Goal: Task Accomplishment & Management: Manage account settings

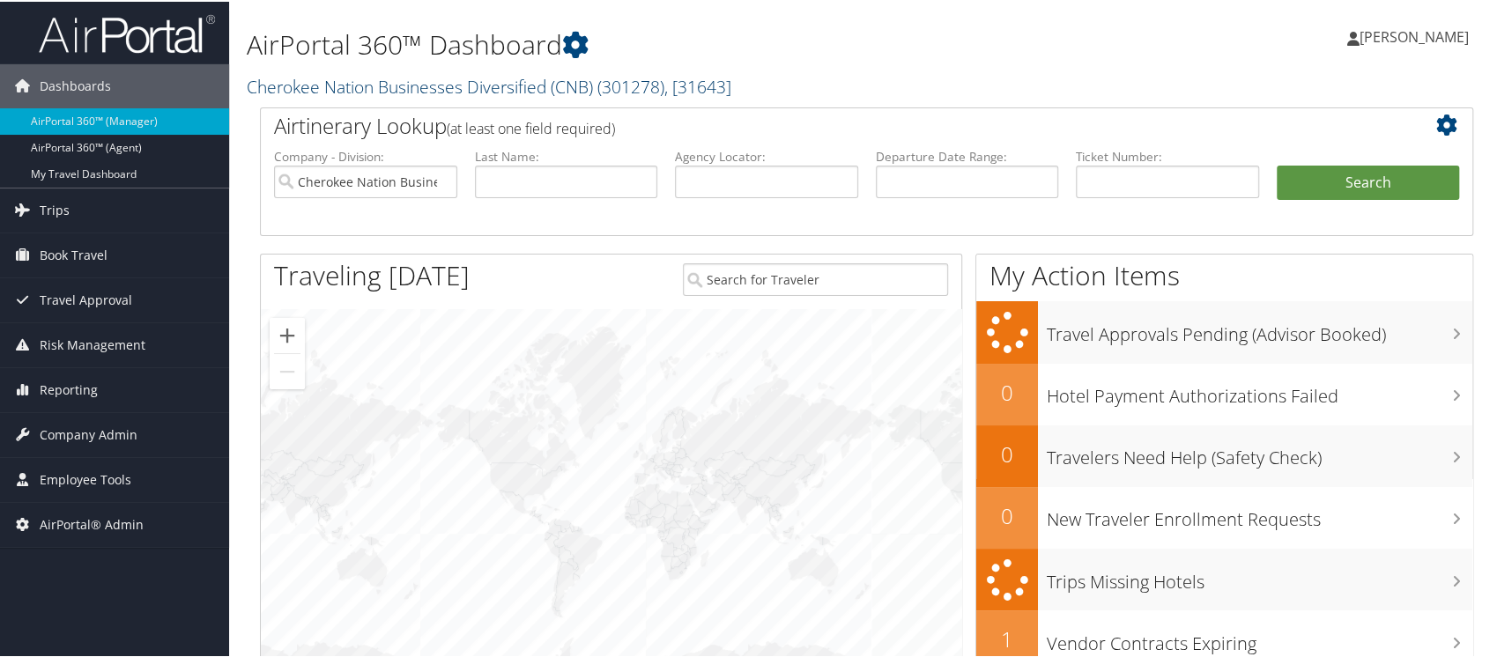
click at [343, 80] on link "Cherokee Nation Businesses Diversified (CNB) ( 301278 ) , [ 31643 ]" at bounding box center [489, 85] width 485 height 24
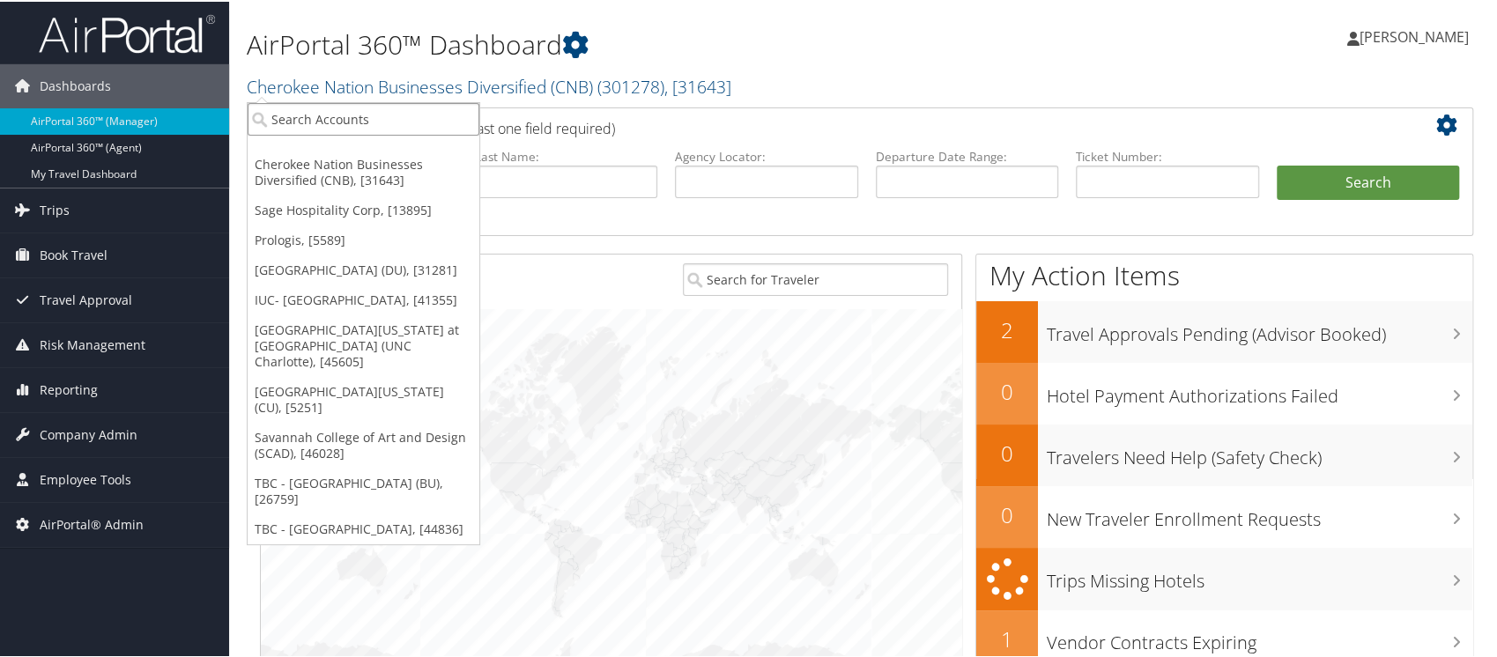
click at [348, 111] on input "search" at bounding box center [364, 117] width 232 height 33
type input "university of Colorad"
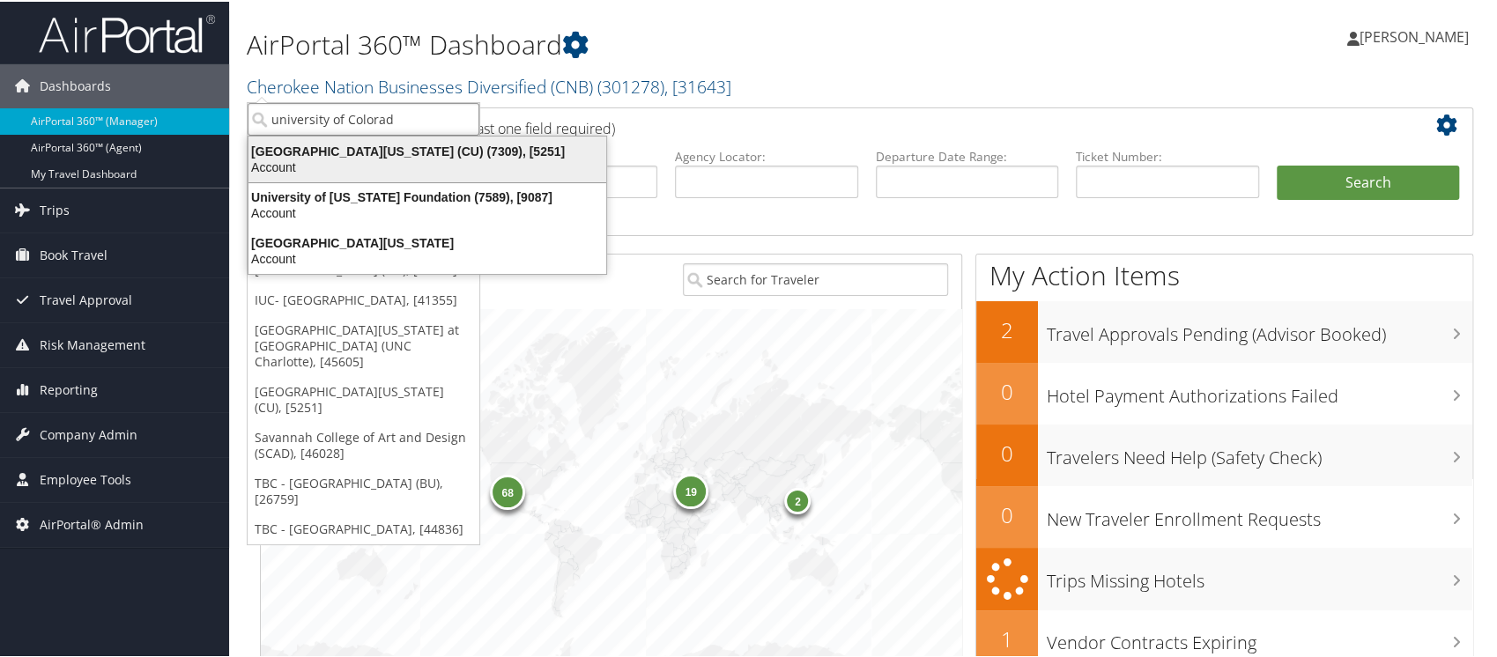
click at [322, 158] on div "Account" at bounding box center [427, 166] width 379 height 16
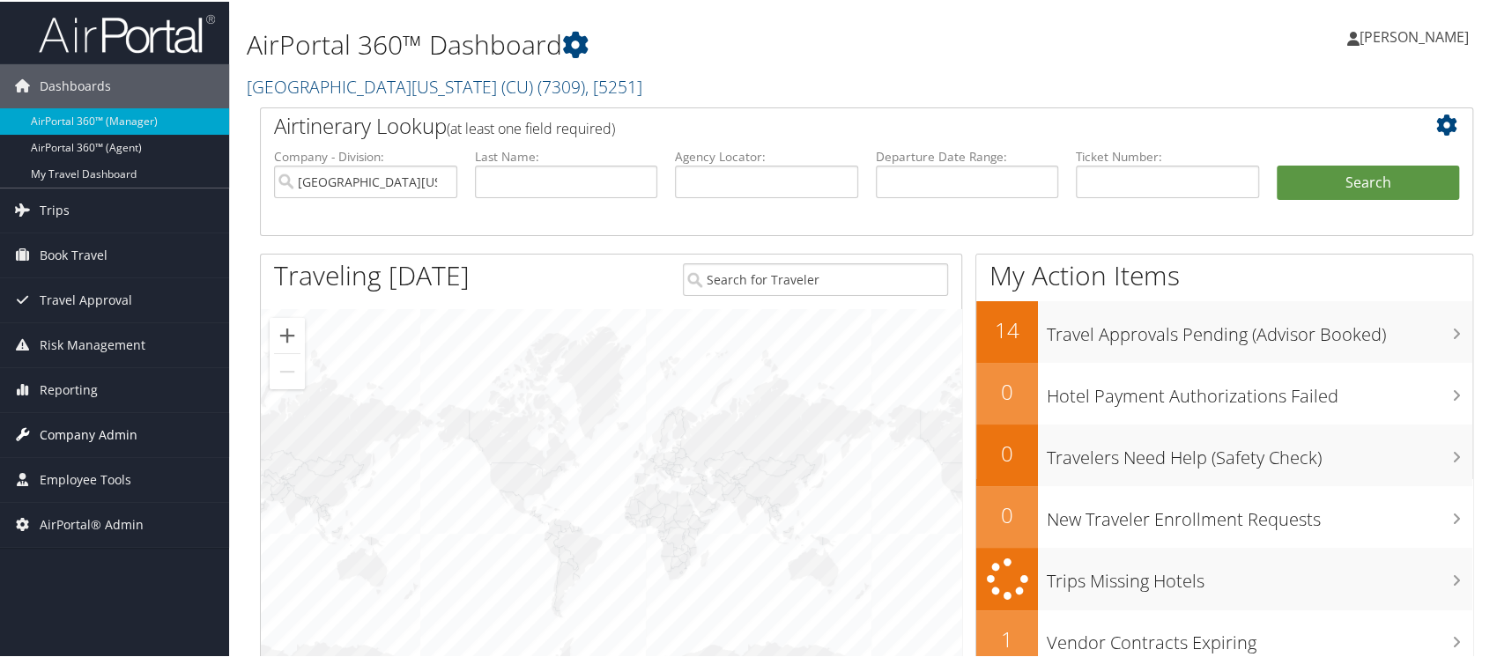
click at [93, 423] on span "Company Admin" at bounding box center [89, 434] width 98 height 44
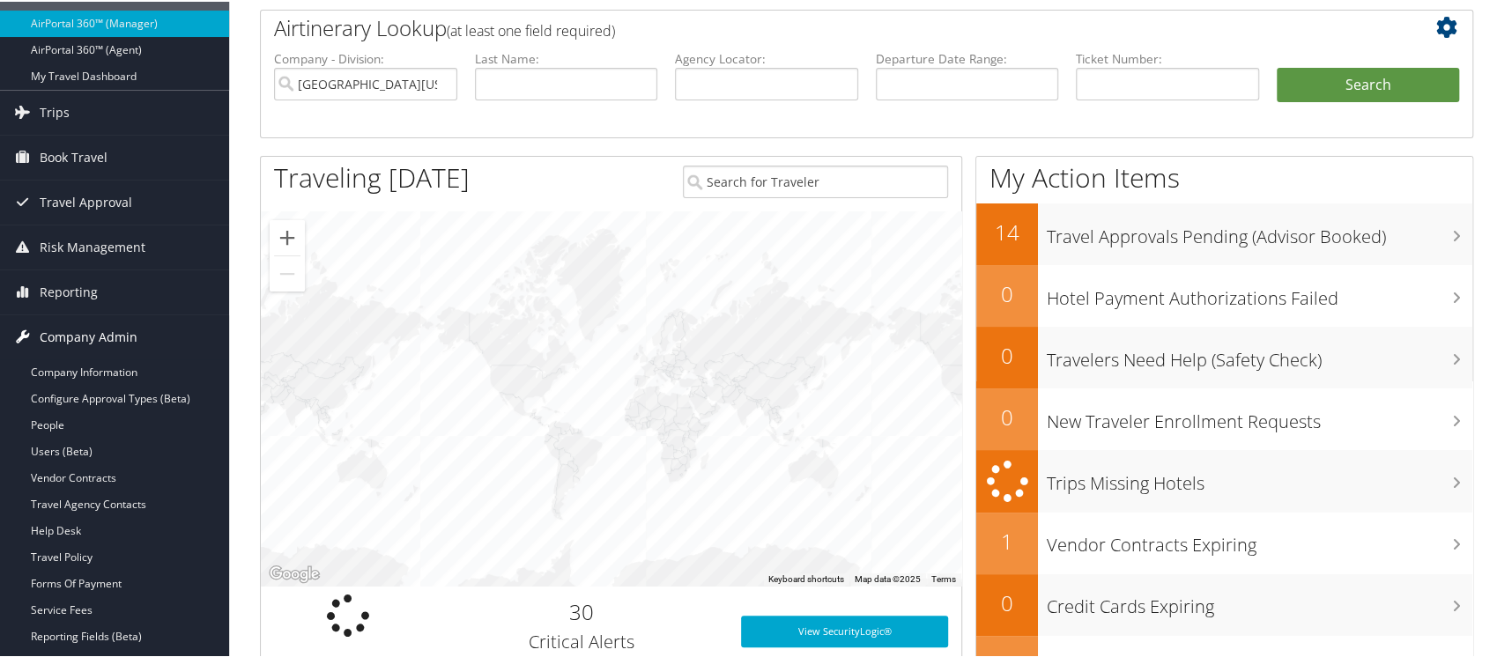
scroll to position [105, 0]
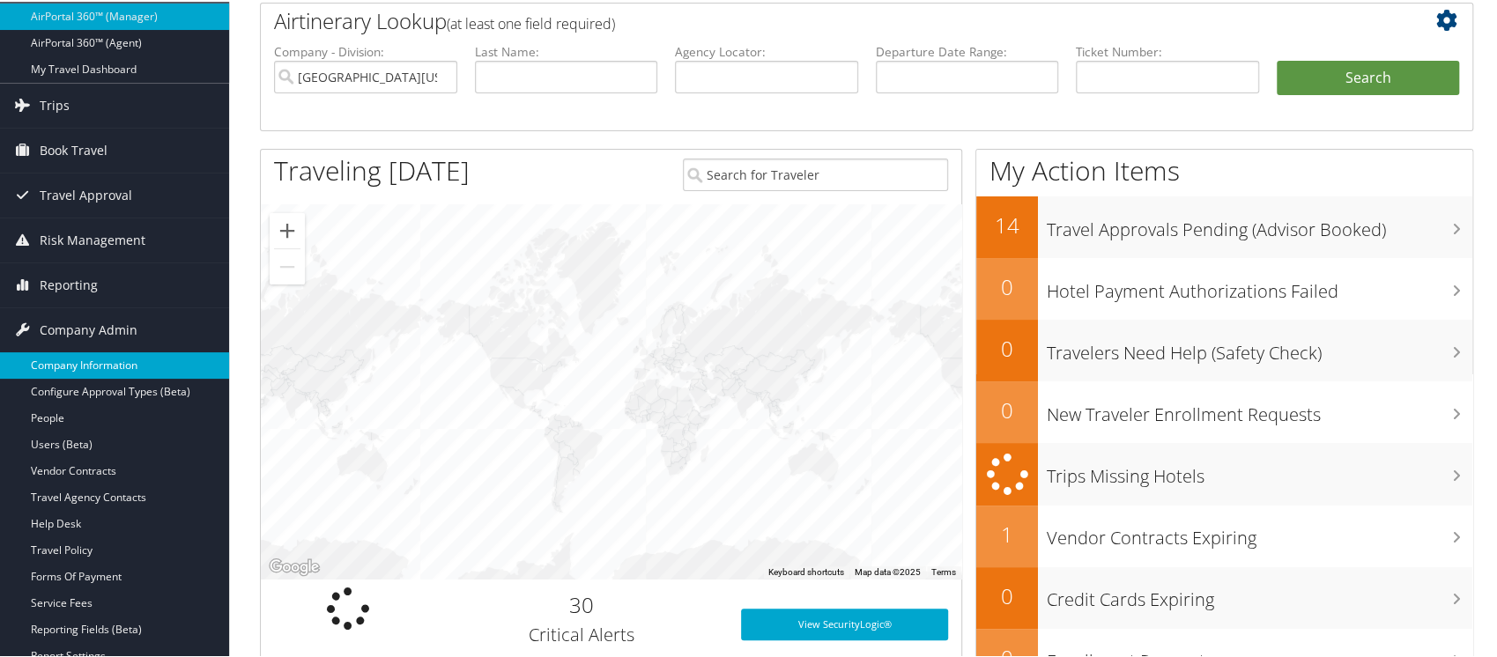
click at [135, 365] on link "Company Information" at bounding box center [114, 364] width 229 height 26
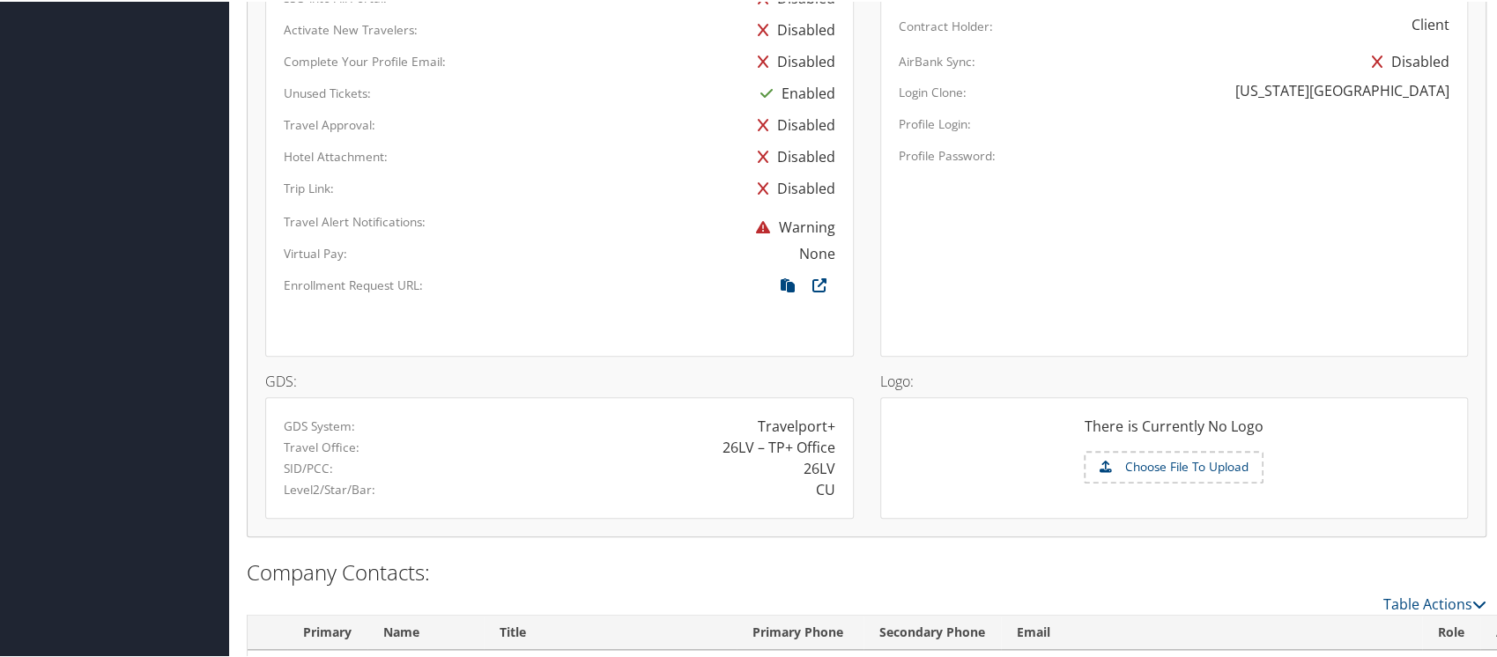
scroll to position [1158, 0]
